Goal: Check status: Check status

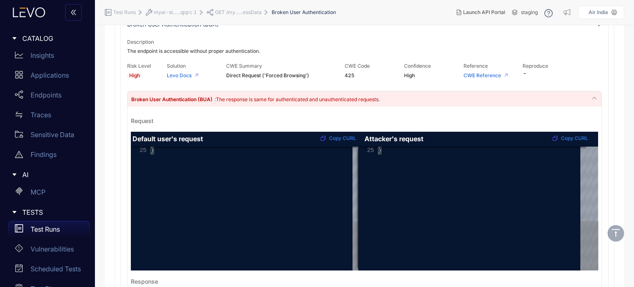
scroll to position [106, 0]
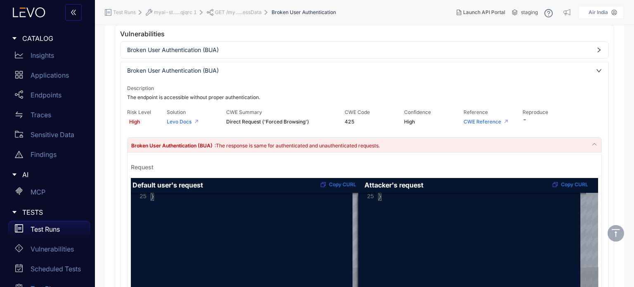
click at [47, 233] on div "Test Runs" at bounding box center [49, 229] width 82 height 17
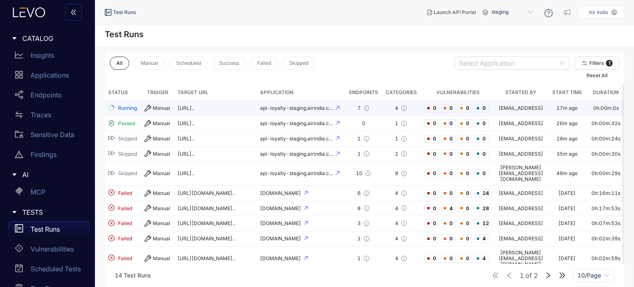
click at [160, 110] on div "Manual" at bounding box center [157, 108] width 26 height 7
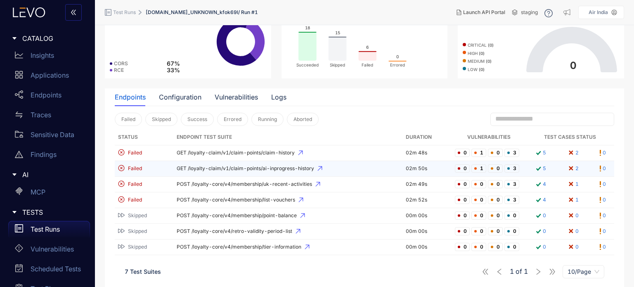
scroll to position [56, 0]
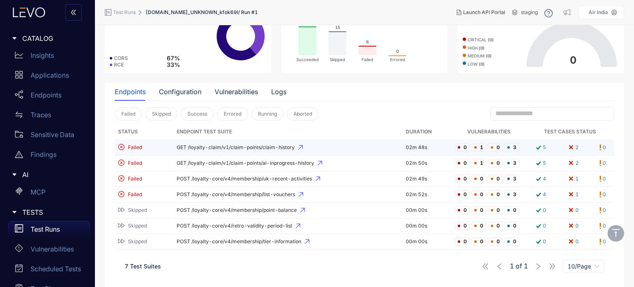
click at [213, 150] on span "GET /loyalty-claim/v1/claim-points/claim-history" at bounding box center [288, 147] width 223 height 6
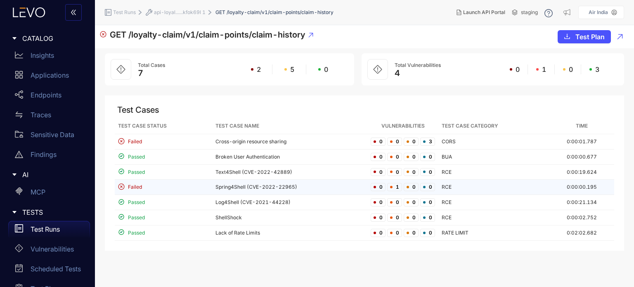
click at [241, 188] on td "Spring4Shell (CVE-2022-22965)" at bounding box center [289, 186] width 155 height 15
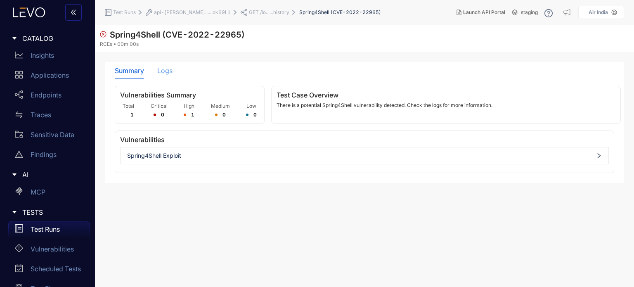
click at [159, 75] on div "Logs" at bounding box center [164, 70] width 15 height 17
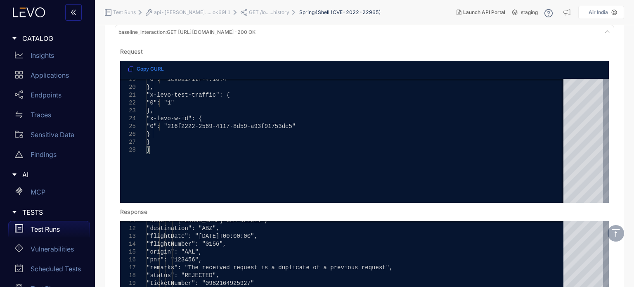
scroll to position [186, 0]
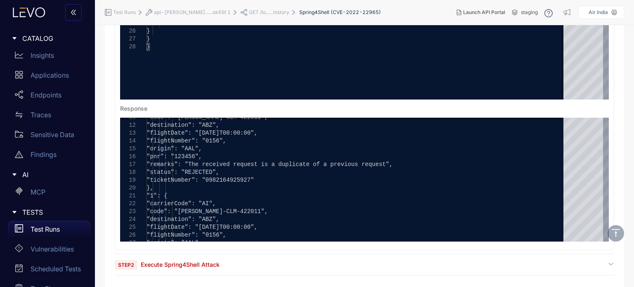
click at [293, 270] on div "Step 2 Execute Spring4Shell Attack" at bounding box center [364, 267] width 499 height 15
click at [292, 260] on div "Step 2 Execute Spring4Shell Attack" at bounding box center [364, 264] width 499 height 8
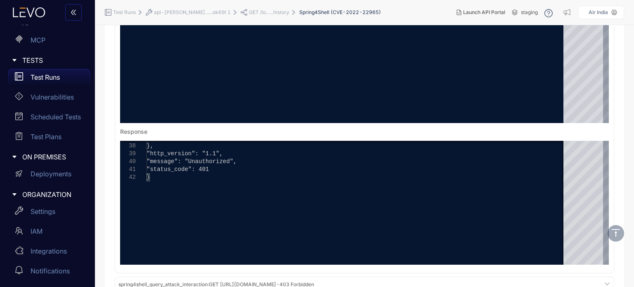
scroll to position [554, 0]
